Goal: Navigation & Orientation: Find specific page/section

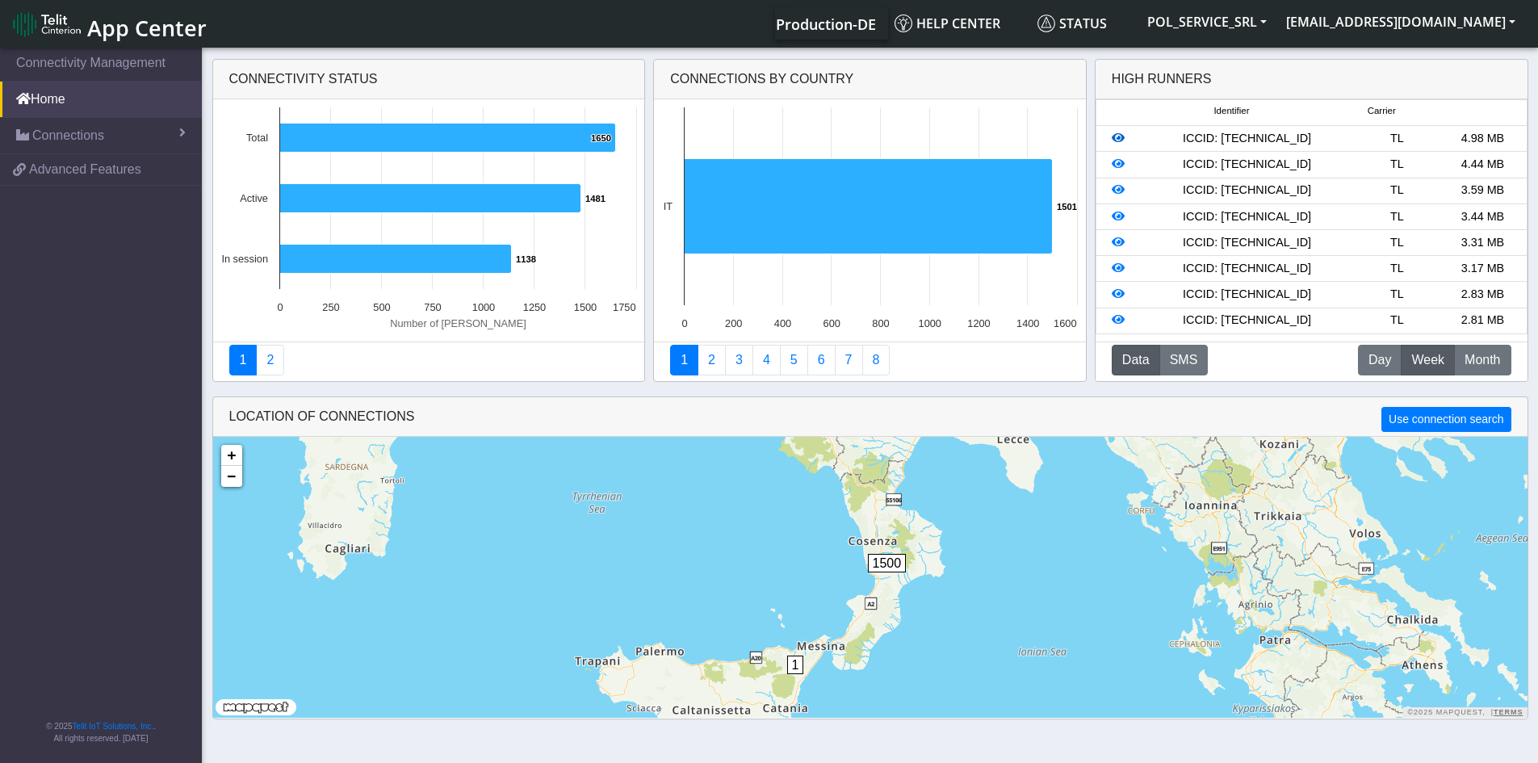
click at [1121, 143] on icon at bounding box center [1118, 137] width 13 height 11
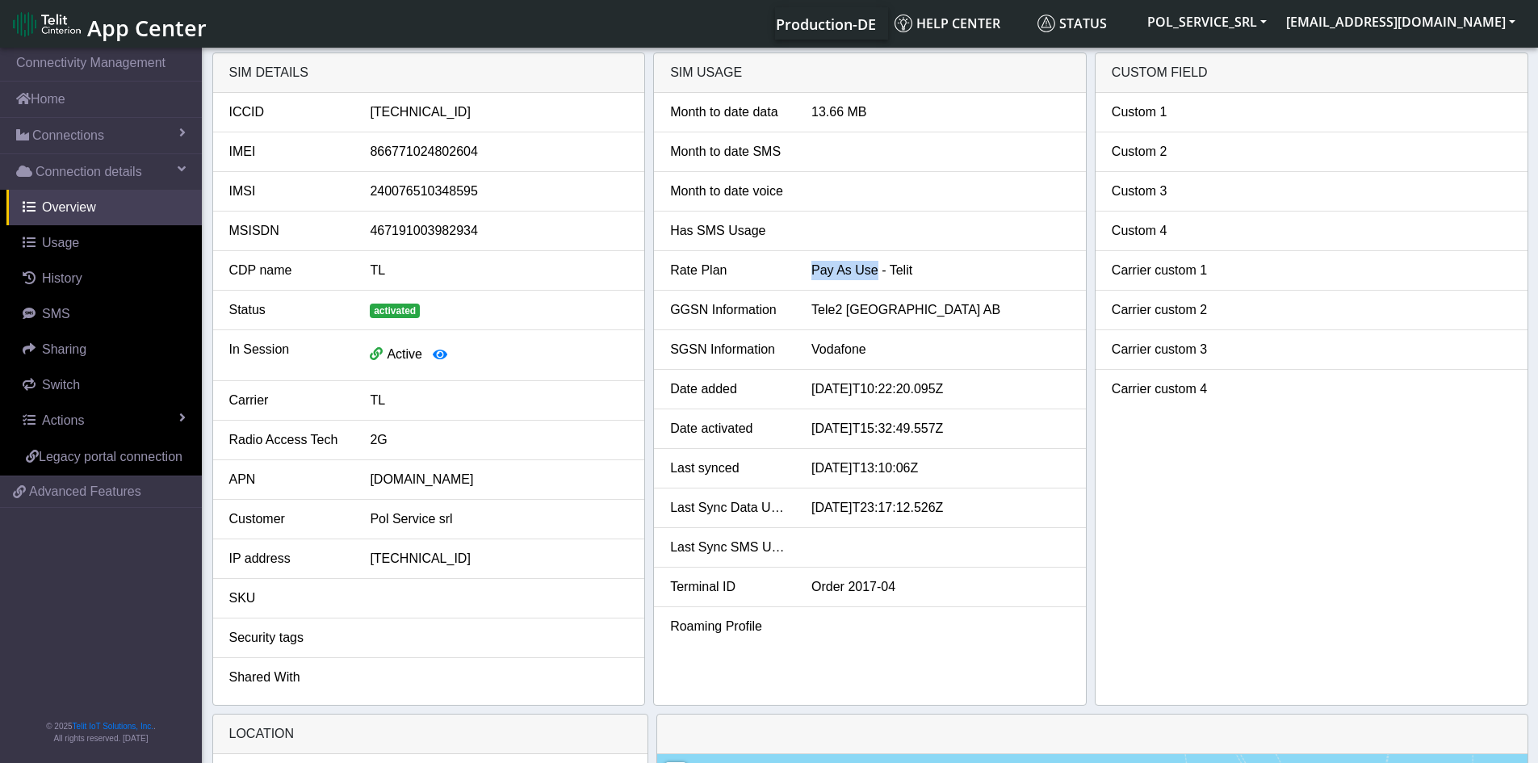
drag, startPoint x: 870, startPoint y: 269, endPoint x: 789, endPoint y: 272, distance: 81.6
click at [789, 272] on div "Rate Plan Pay As Use - Telit" at bounding box center [870, 270] width 424 height 19
copy div "Pay As Use"
click at [446, 355] on icon "button" at bounding box center [440, 354] width 15 height 13
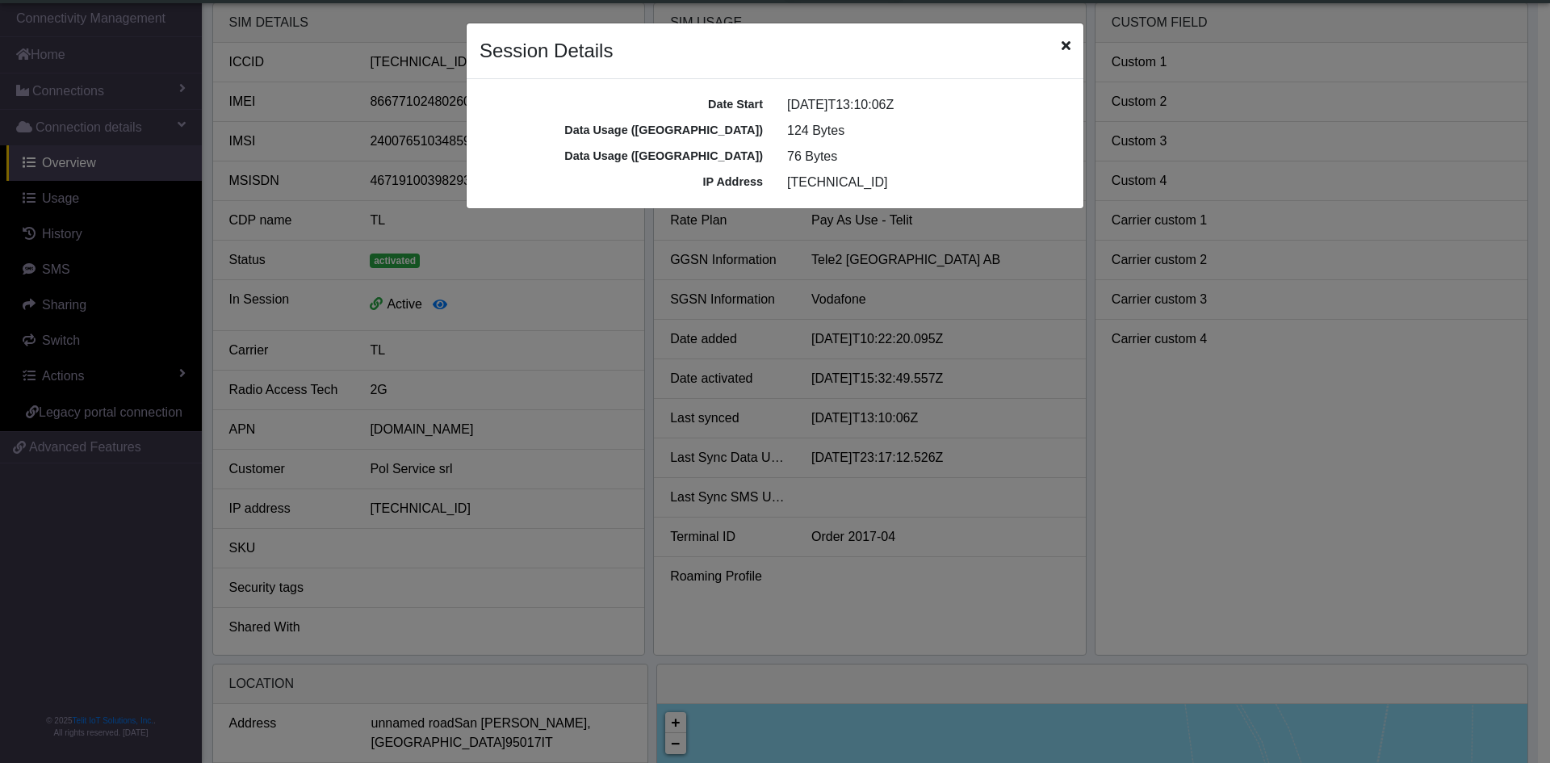
click at [1061, 45] on icon "Close" at bounding box center [1065, 45] width 9 height 13
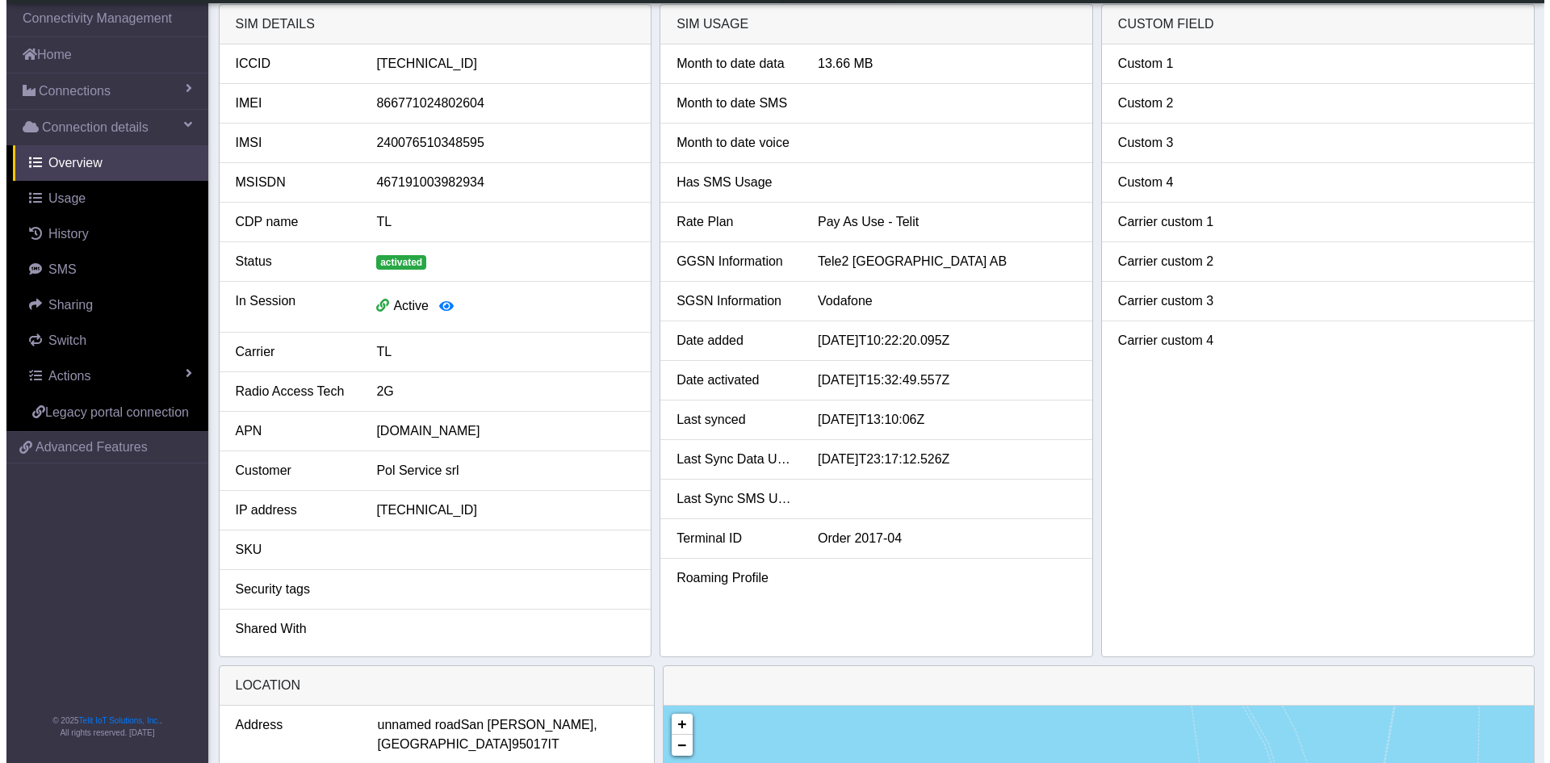
scroll to position [0, 0]
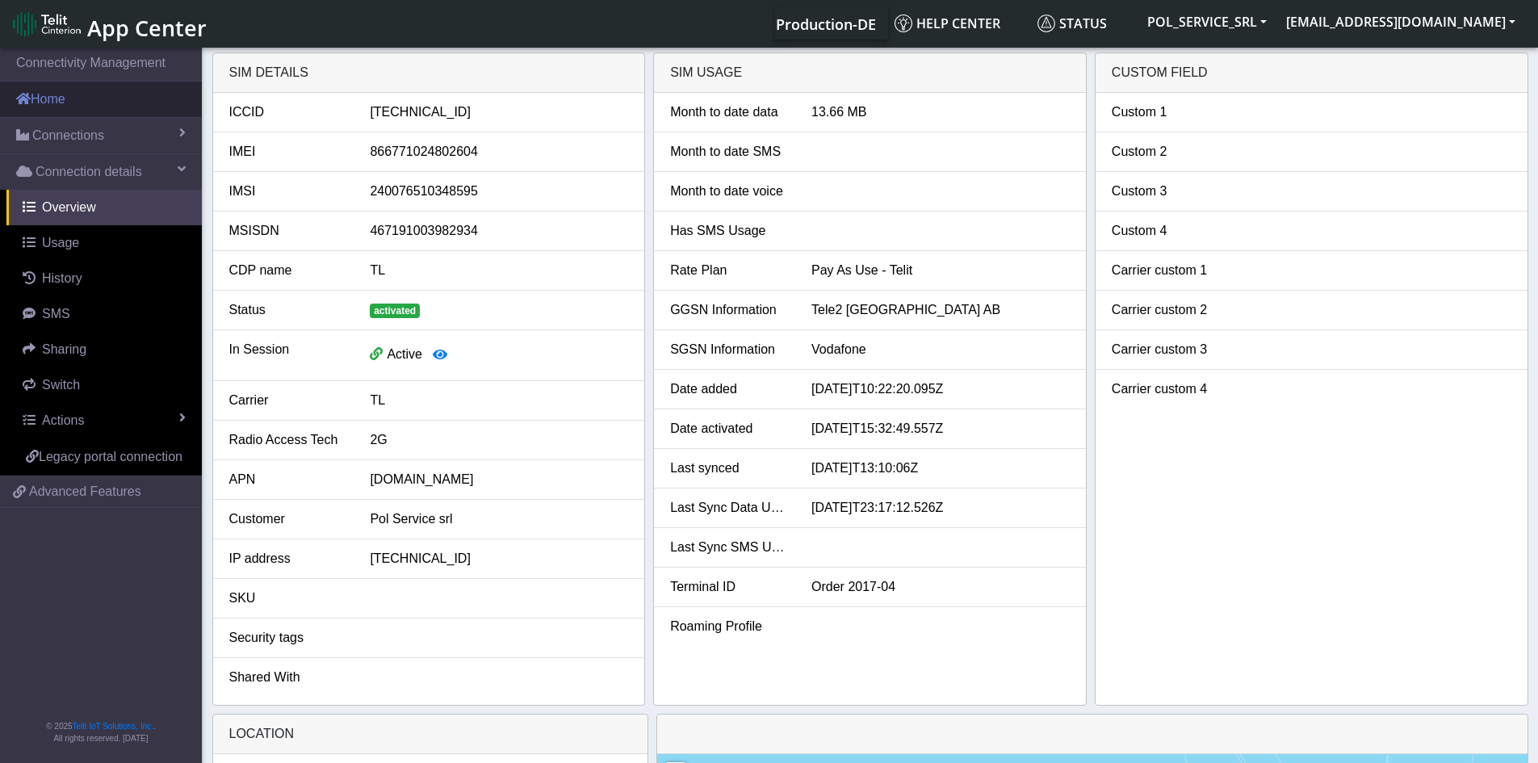
click at [77, 102] on link "Home" at bounding box center [101, 100] width 202 height 36
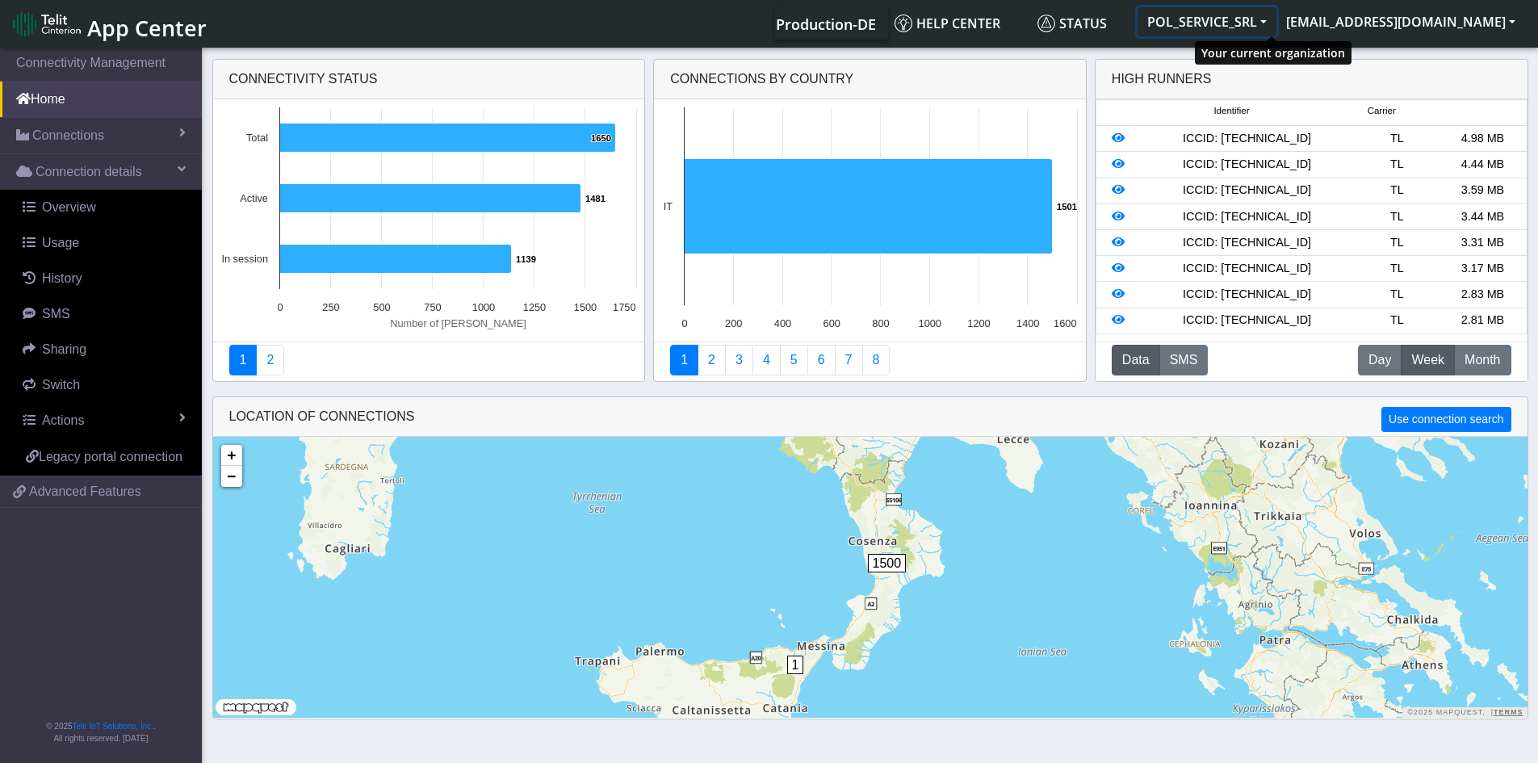
click at [1276, 31] on button "POL_SERVICE_SRL" at bounding box center [1206, 21] width 139 height 29
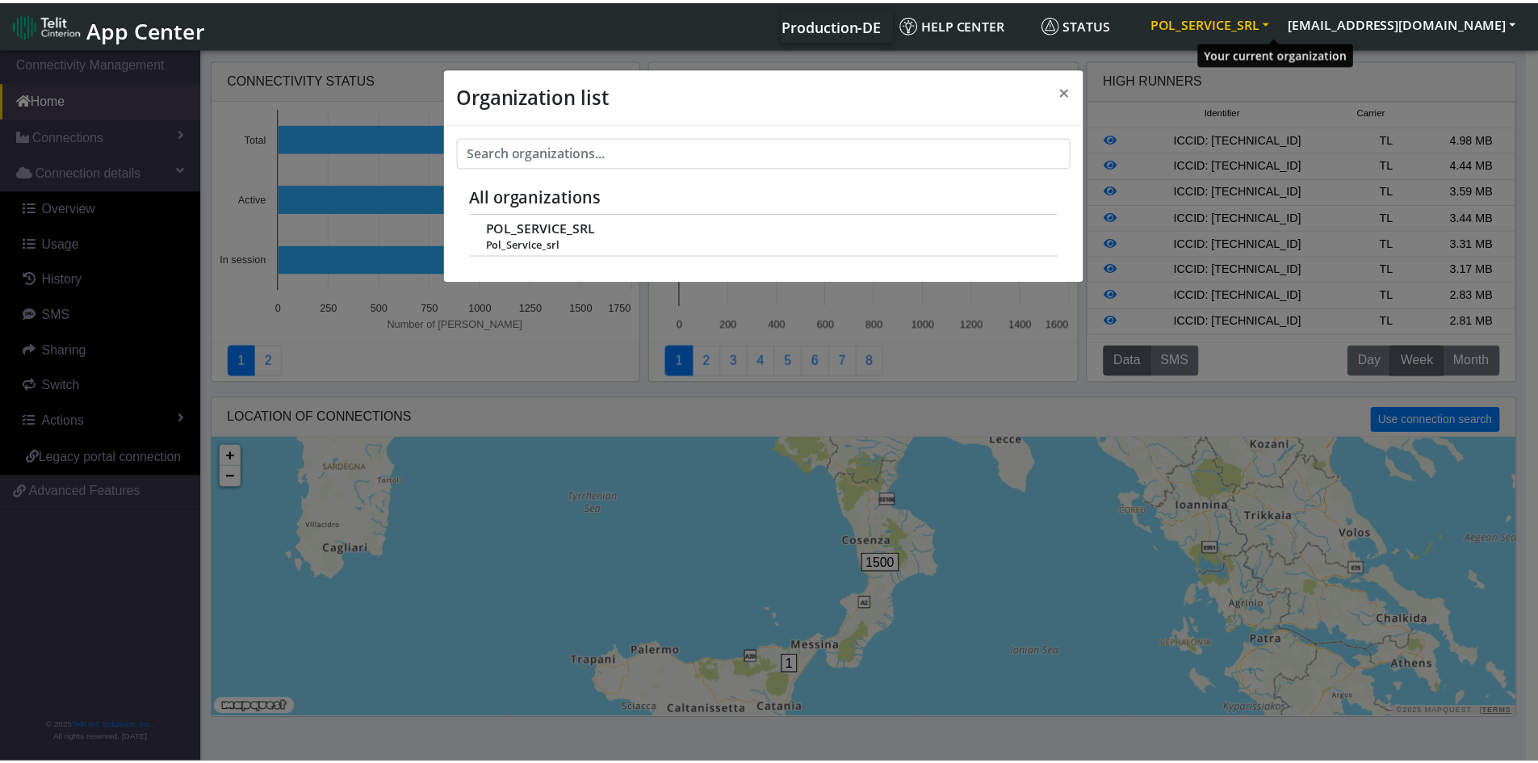
scroll to position [6, 0]
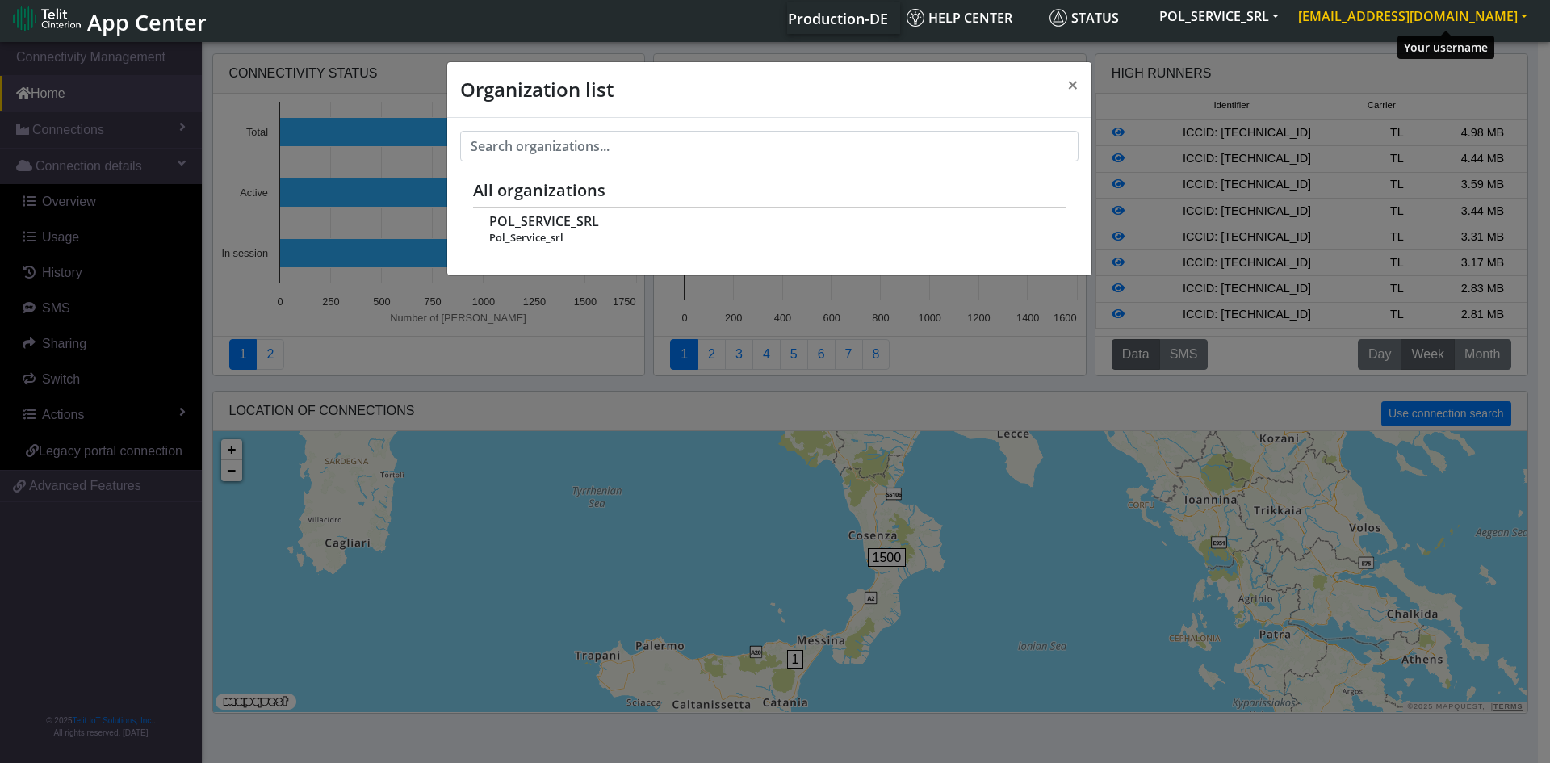
click at [1456, 20] on button "[EMAIL_ADDRESS][DOMAIN_NAME]" at bounding box center [1412, 16] width 249 height 29
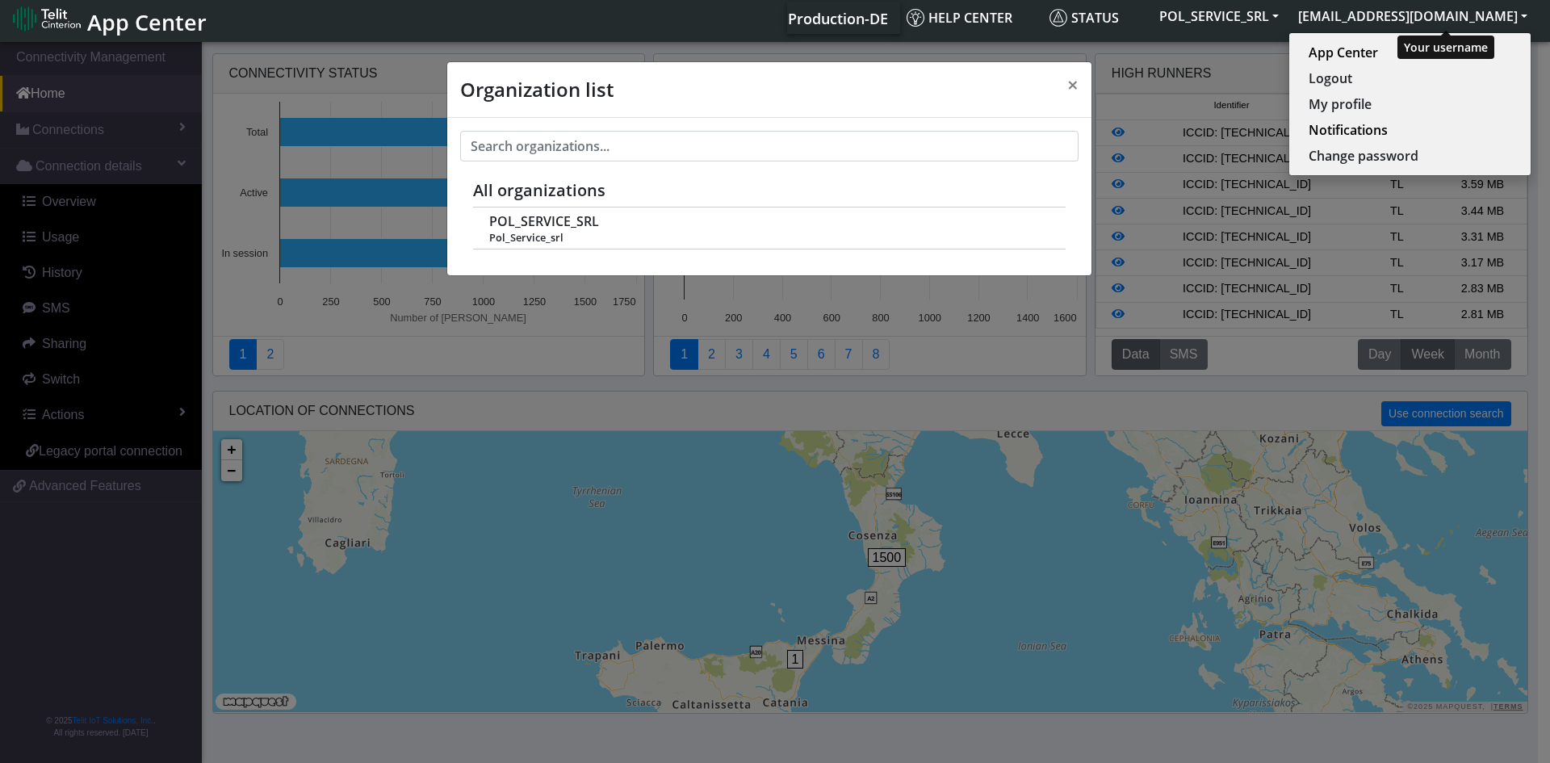
click at [1456, 20] on button "[EMAIL_ADDRESS][DOMAIN_NAME]" at bounding box center [1412, 16] width 249 height 29
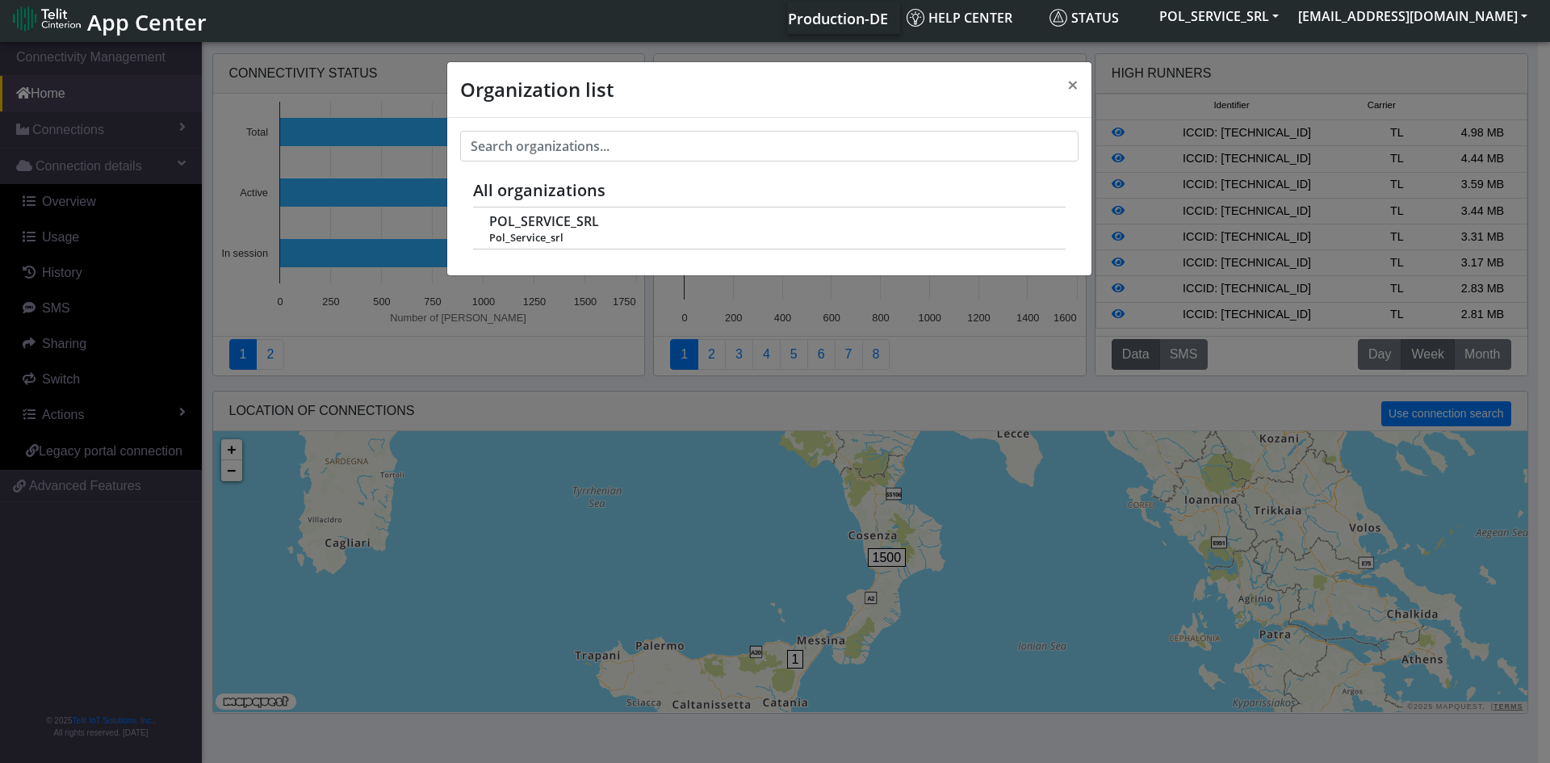
click at [109, 313] on div "Organization list × All organizations POL_SERVICE_SRL Pol_Service_srl" at bounding box center [775, 401] width 1550 height 724
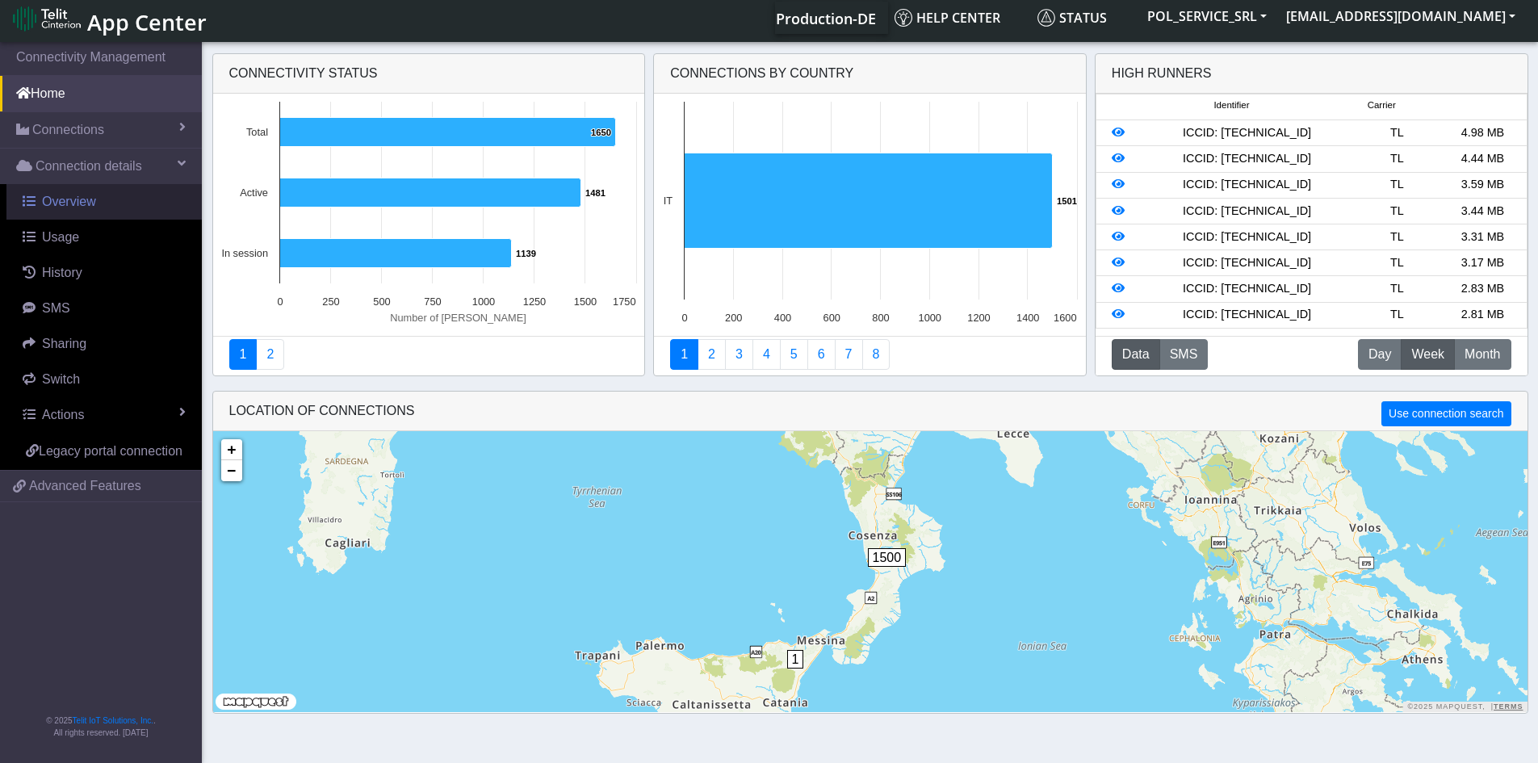
click at [94, 211] on link "Overview" at bounding box center [103, 202] width 195 height 36
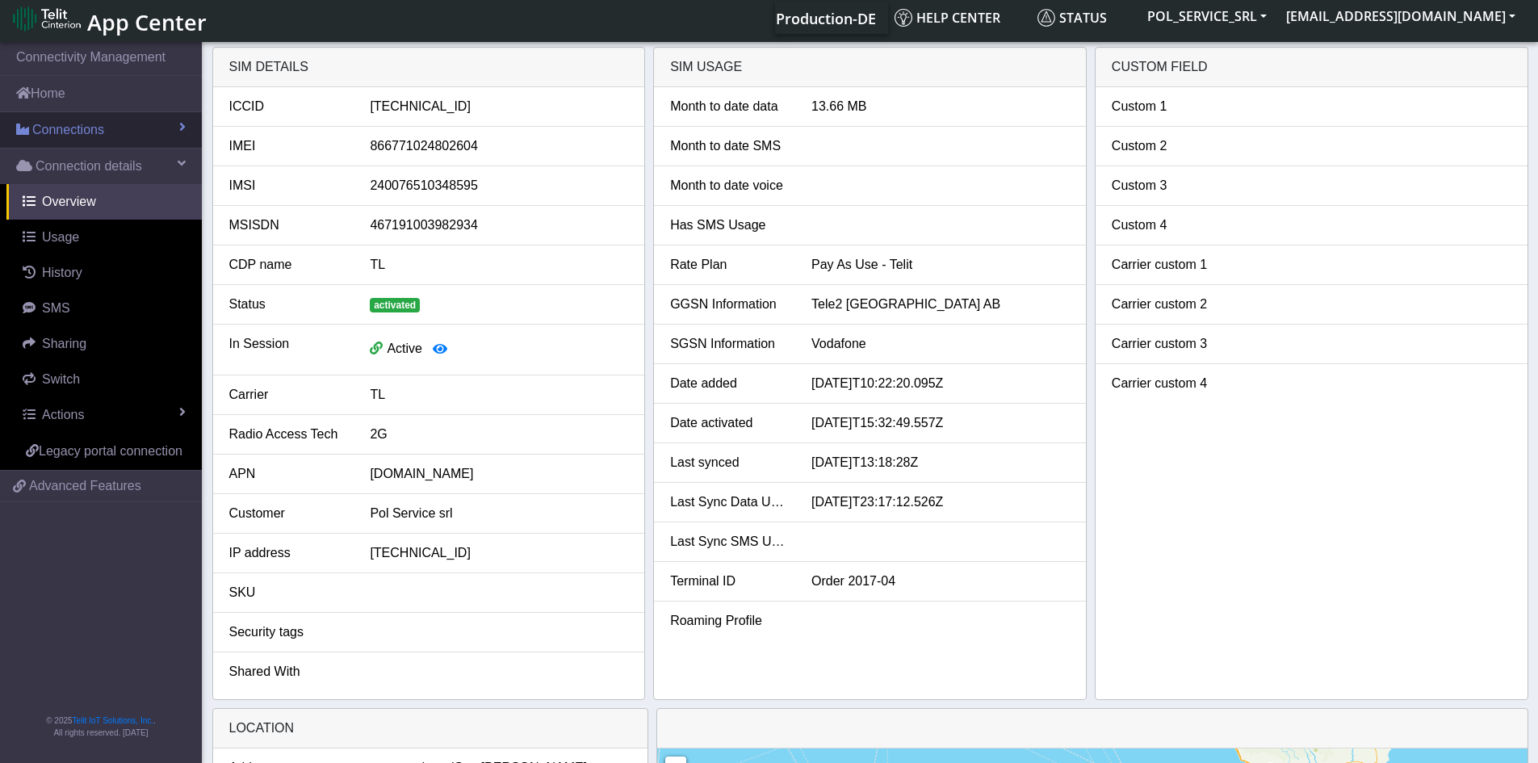
click at [90, 127] on span "Connections" at bounding box center [68, 129] width 72 height 19
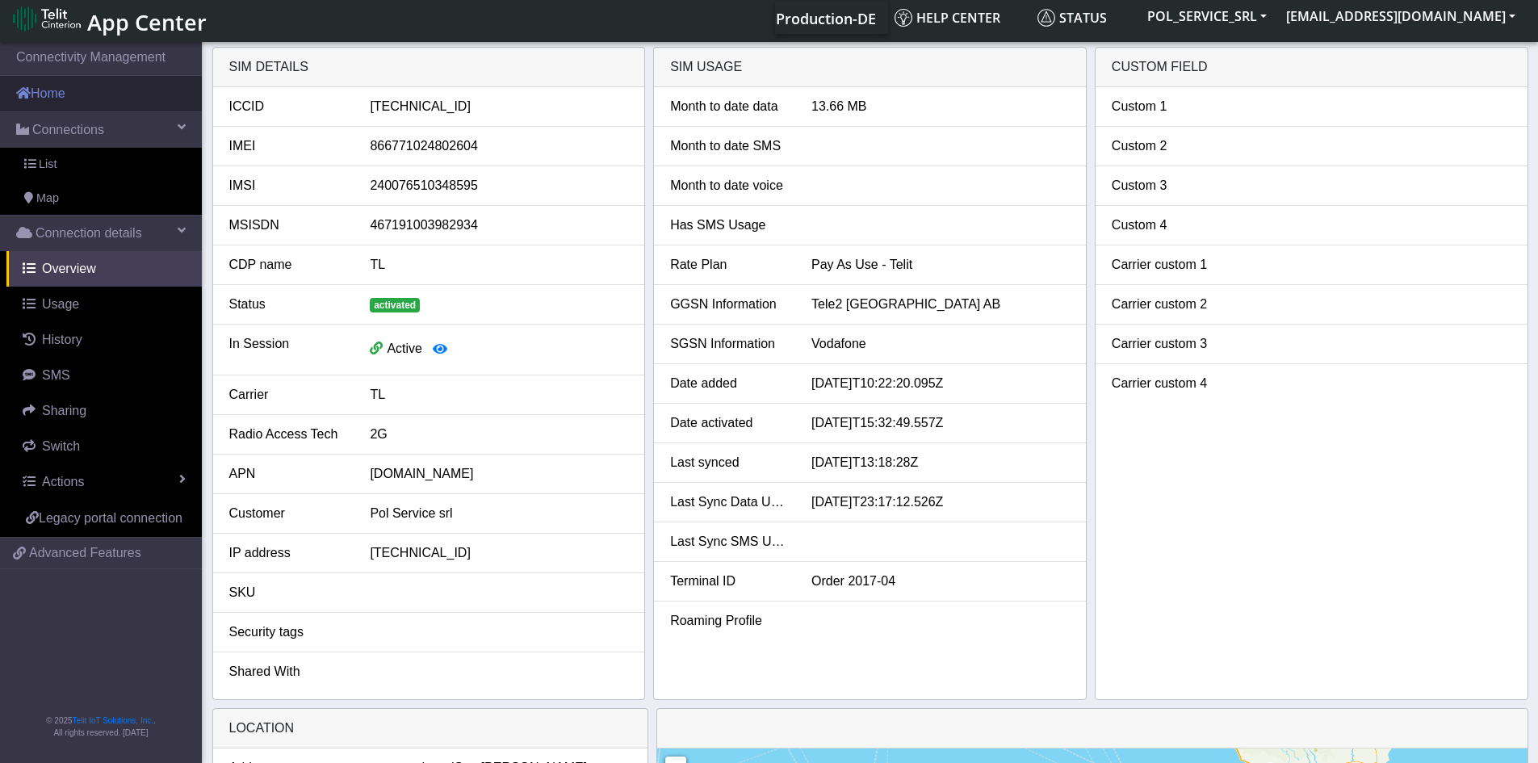
click at [61, 96] on link "Home" at bounding box center [101, 94] width 202 height 36
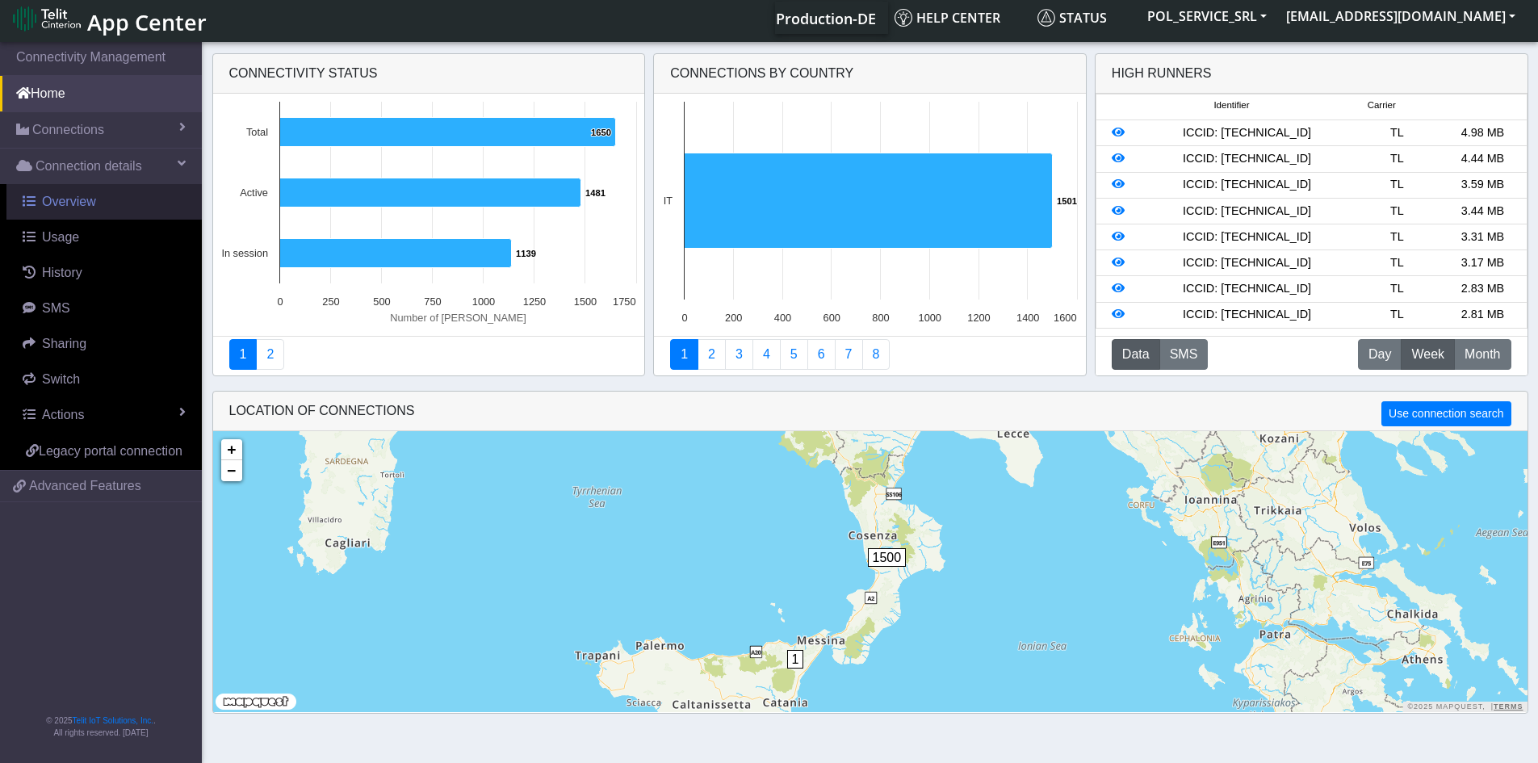
click at [130, 198] on link "Overview" at bounding box center [103, 202] width 195 height 36
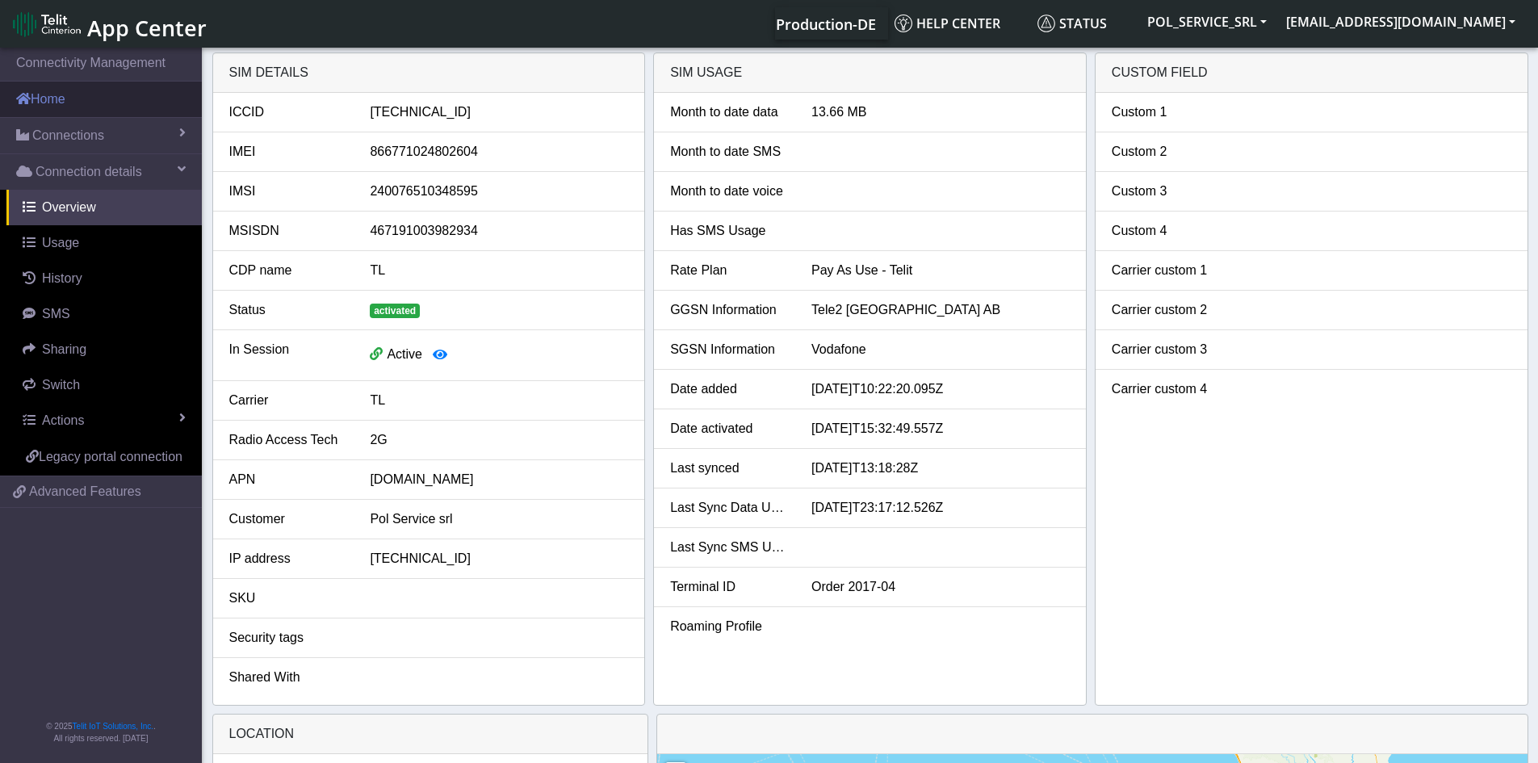
click at [61, 106] on link "Home" at bounding box center [101, 100] width 202 height 36
